Goal: Information Seeking & Learning: Understand process/instructions

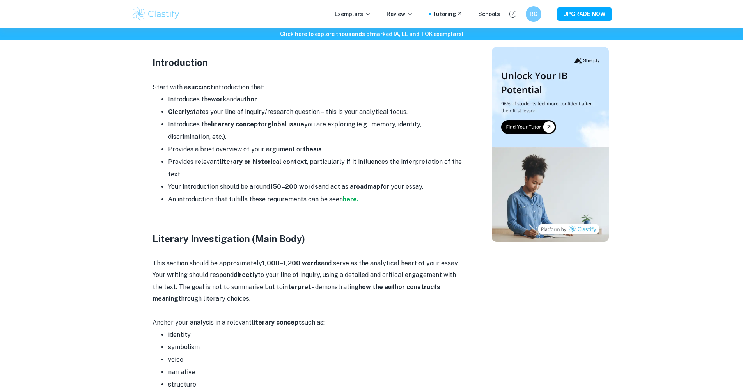
scroll to position [596, 0]
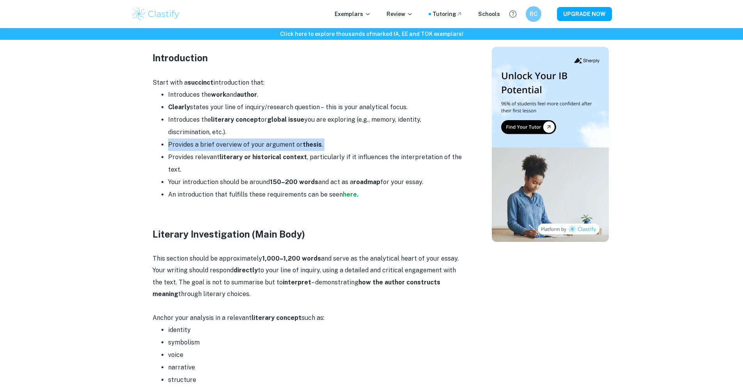
drag, startPoint x: 185, startPoint y: 138, endPoint x: 261, endPoint y: 140, distance: 76.0
click at [232, 139] on ul "Introduces the work and author . Clearly states your line of inquiry/research q…" at bounding box center [308, 145] width 312 height 112
click at [304, 151] on li "Provides relevant literary or historical context , particularly if it influence…" at bounding box center [316, 163] width 296 height 25
drag, startPoint x: 224, startPoint y: 98, endPoint x: 277, endPoint y: 106, distance: 53.7
click at [275, 106] on ul "Introduces the work and author . Clearly states your line of inquiry/research q…" at bounding box center [308, 145] width 312 height 112
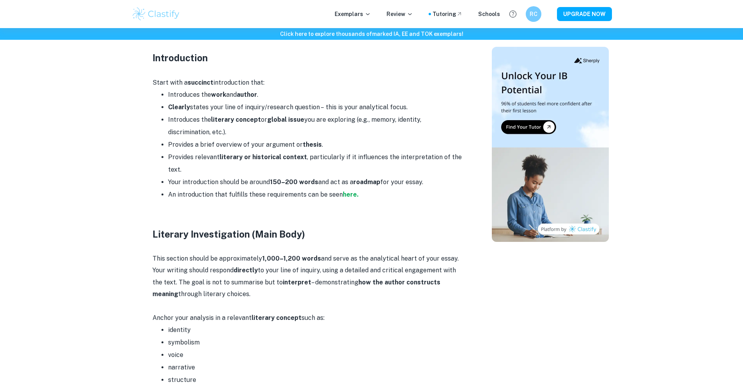
click at [219, 101] on li "Clearly states your line of inquiry/research question – this is your analytical…" at bounding box center [316, 107] width 296 height 12
drag, startPoint x: 235, startPoint y: 103, endPoint x: 271, endPoint y: 126, distance: 43.5
click at [272, 124] on li "Introduces the literary concept or global issue you are exploring (e.g., memory…" at bounding box center [316, 125] width 296 height 25
click at [232, 113] on li "Introduces the literary concept or global issue you are exploring (e.g., memory…" at bounding box center [316, 125] width 296 height 25
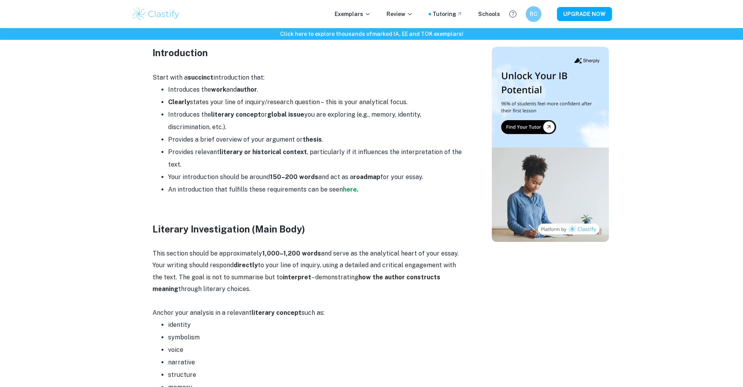
scroll to position [605, 0]
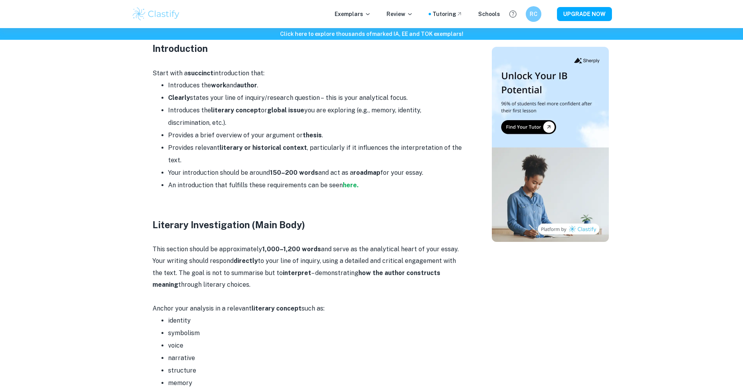
click at [218, 129] on li "Provides a brief overview of your argument or thesis ." at bounding box center [316, 135] width 296 height 12
click at [362, 142] on li "Provides relevant literary or historical context , particularly if it influence…" at bounding box center [316, 154] width 296 height 25
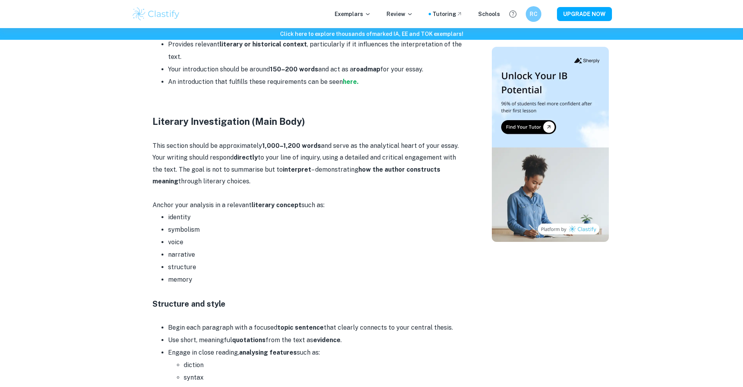
scroll to position [709, 0]
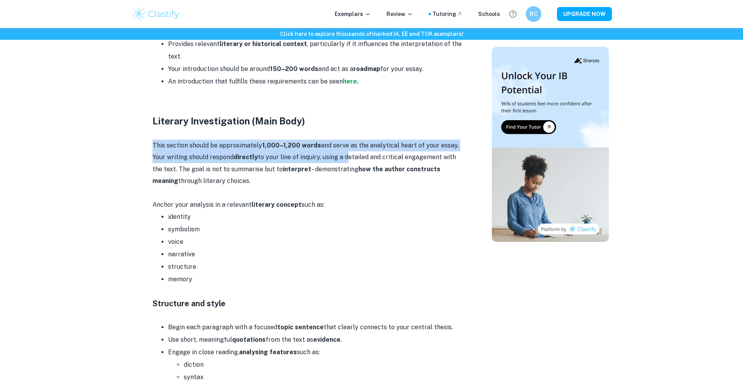
drag, startPoint x: 151, startPoint y: 132, endPoint x: 347, endPoint y: 141, distance: 196.7
click at [347, 141] on div "English A Literature HL Essay Format and Structure By Wojtek • [DATE] Get feedb…" at bounding box center [309, 108] width 348 height 1497
click at [344, 141] on p "This section should be approximately 1,000–1,200 words and serve as the analyti…" at bounding box center [308, 164] width 312 height 48
drag, startPoint x: 232, startPoint y: 124, endPoint x: 349, endPoint y: 142, distance: 118.3
click at [349, 142] on div "Getting ready to start your English A HL Essay but feeling unsure about how to …" at bounding box center [308, 206] width 312 height 1147
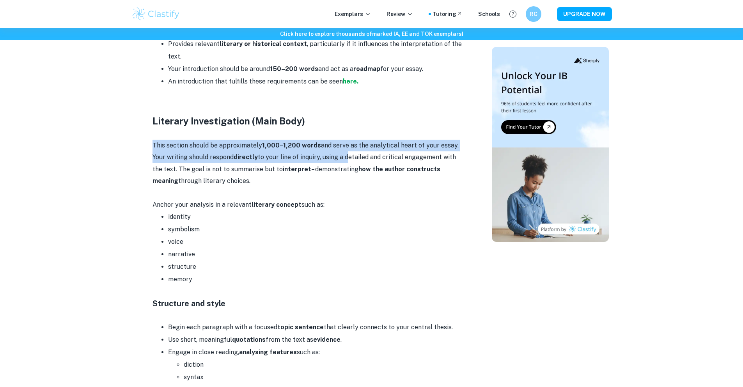
click at [349, 142] on p "This section should be approximately 1,000–1,200 words and serve as the analyti…" at bounding box center [308, 164] width 312 height 48
drag, startPoint x: 273, startPoint y: 132, endPoint x: 377, endPoint y: 144, distance: 104.4
click at [377, 144] on p "This section should be approximately 1,000–1,200 words and serve as the analyti…" at bounding box center [308, 164] width 312 height 48
drag, startPoint x: 266, startPoint y: 142, endPoint x: 308, endPoint y: 140, distance: 42.1
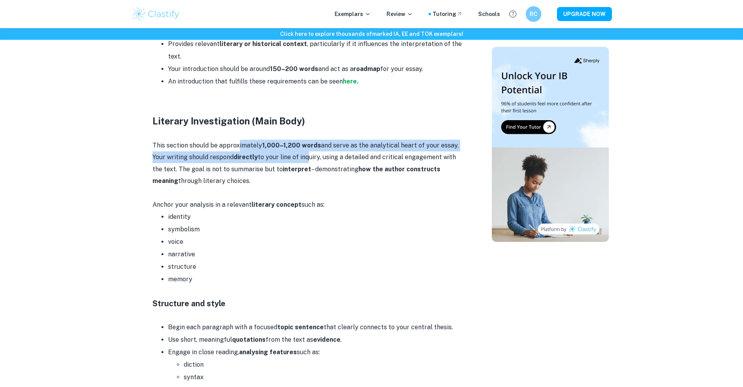
click at [308, 141] on p "This section should be approximately 1,000–1,200 words and serve as the analyti…" at bounding box center [308, 164] width 312 height 48
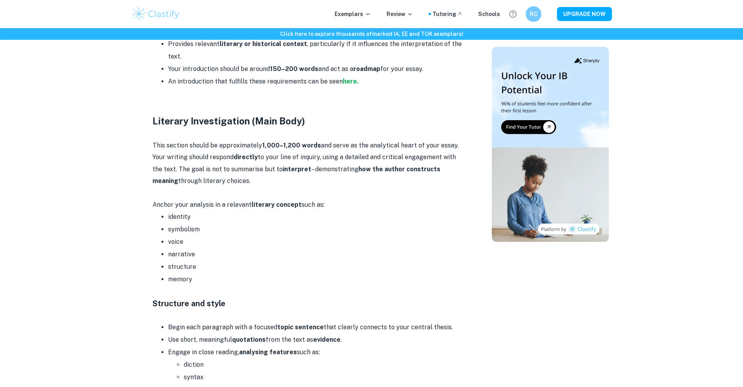
drag, startPoint x: 308, startPoint y: 140, endPoint x: 301, endPoint y: 140, distance: 7.0
click at [309, 140] on p "This section should be approximately 1,000–1,200 words and serve as the analyti…" at bounding box center [308, 164] width 312 height 48
drag, startPoint x: 269, startPoint y: 135, endPoint x: 383, endPoint y: 133, distance: 113.5
click at [383, 140] on p "This section should be approximately 1,000–1,200 words and serve as the analyti…" at bounding box center [308, 164] width 312 height 48
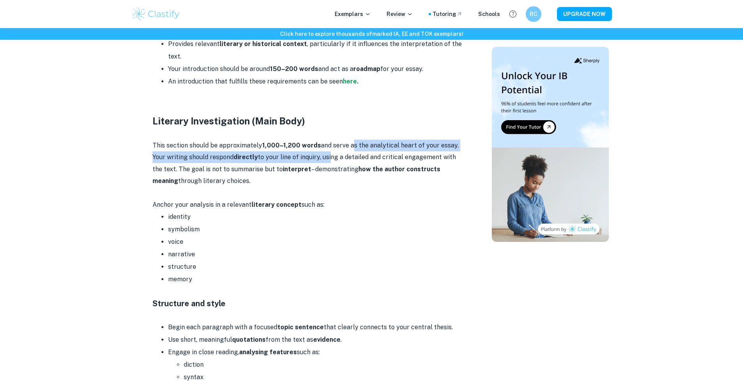
drag, startPoint x: 350, startPoint y: 134, endPoint x: 331, endPoint y: 143, distance: 21.8
click at [331, 143] on p "This section should be approximately 1,000–1,200 words and serve as the analyti…" at bounding box center [308, 164] width 312 height 48
